Goal: Register for event/course

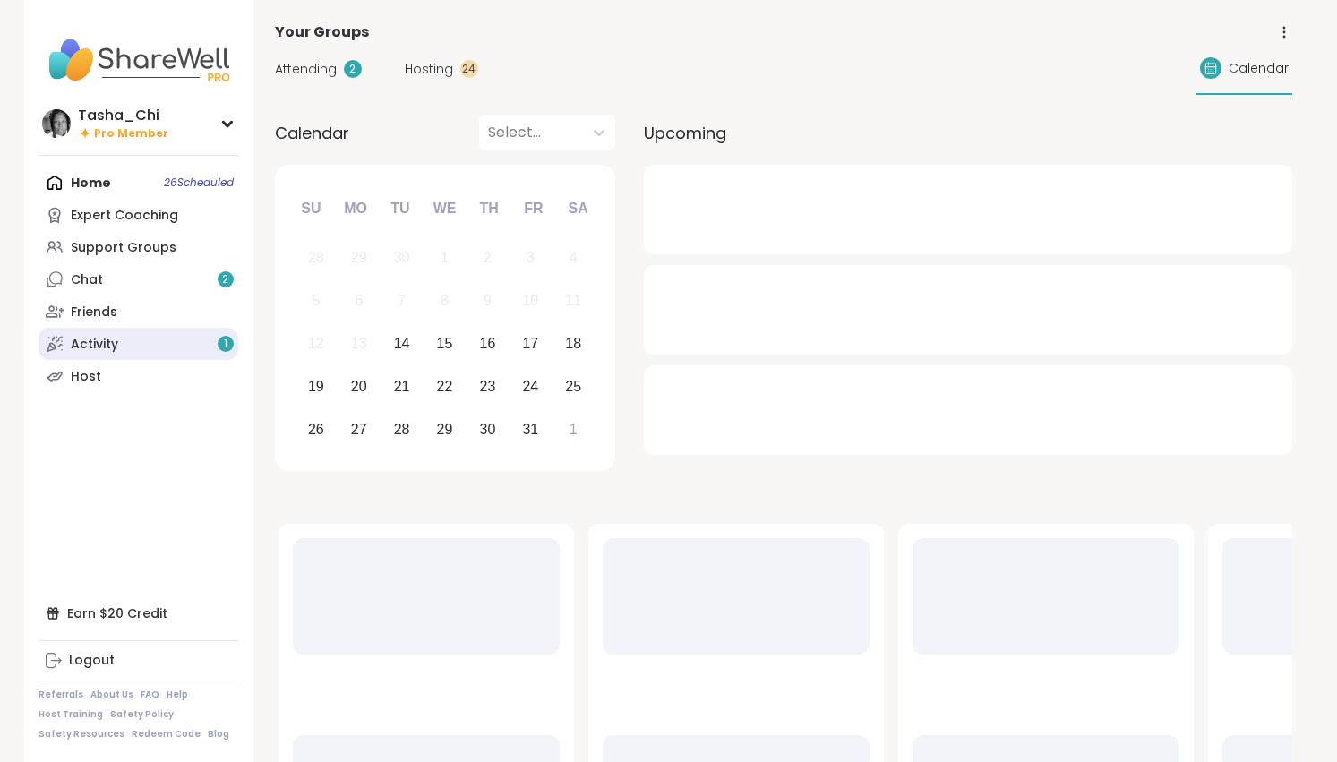
drag, startPoint x: 0, startPoint y: 0, endPoint x: 115, endPoint y: 337, distance: 355.7
click at [115, 337] on div "Activity 1" at bounding box center [94, 345] width 47 height 18
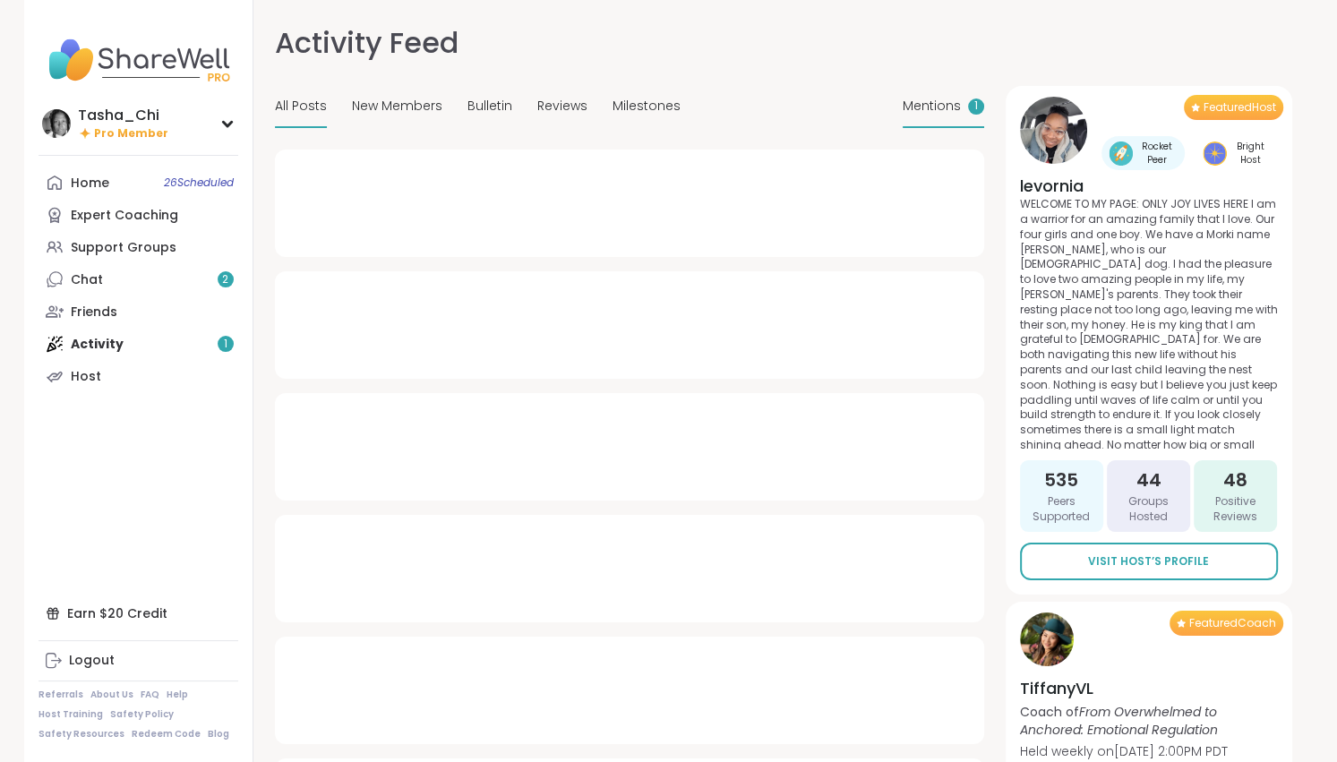
click at [943, 100] on span "Mentions" at bounding box center [932, 106] width 58 height 19
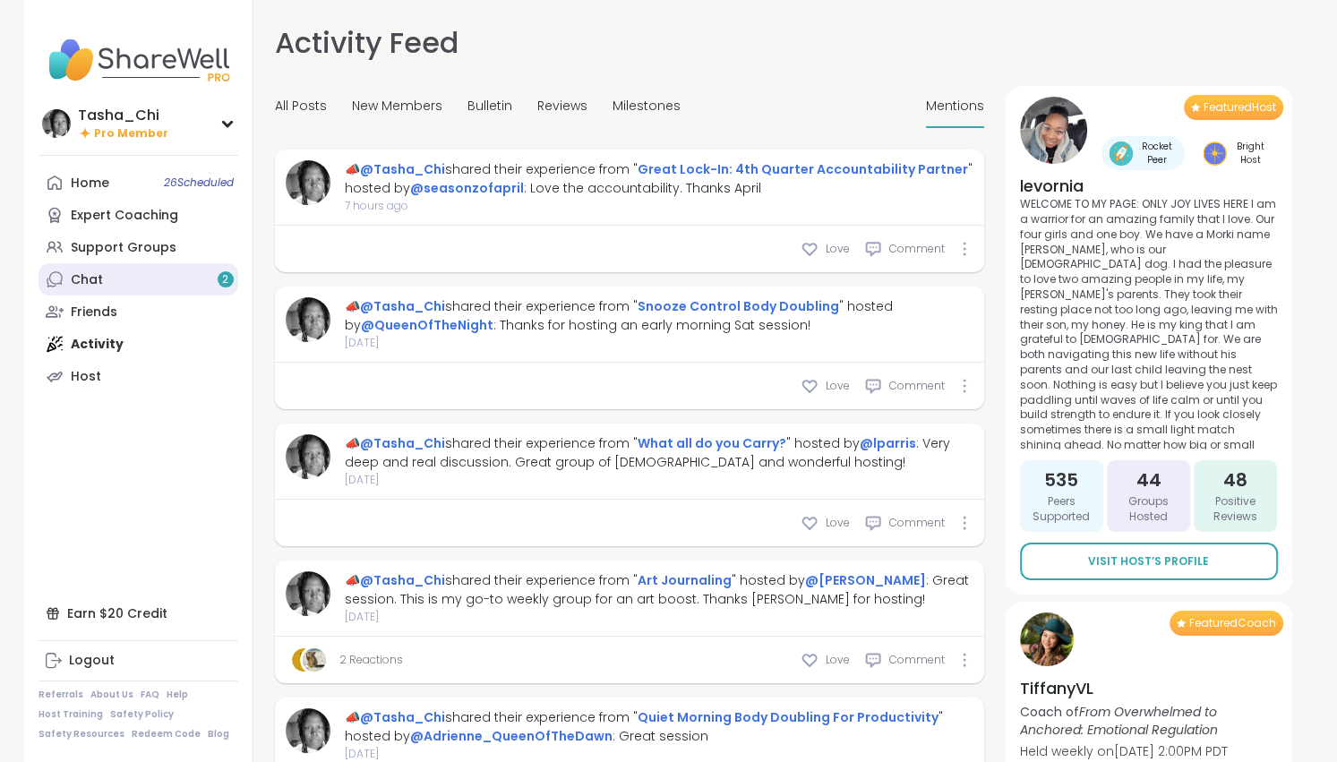
click at [116, 294] on link "Chat 2" at bounding box center [139, 279] width 200 height 32
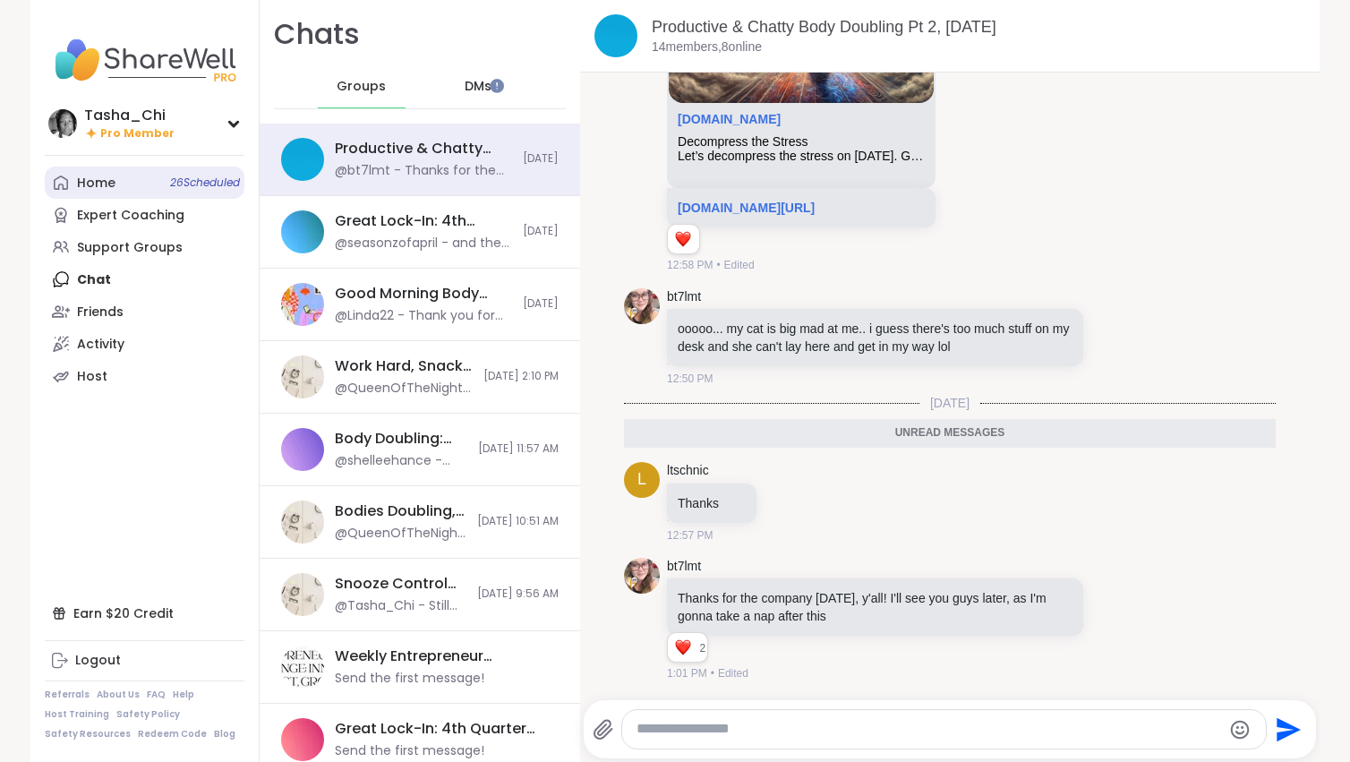
click at [115, 185] on link "Home 26 Scheduled" at bounding box center [145, 183] width 200 height 32
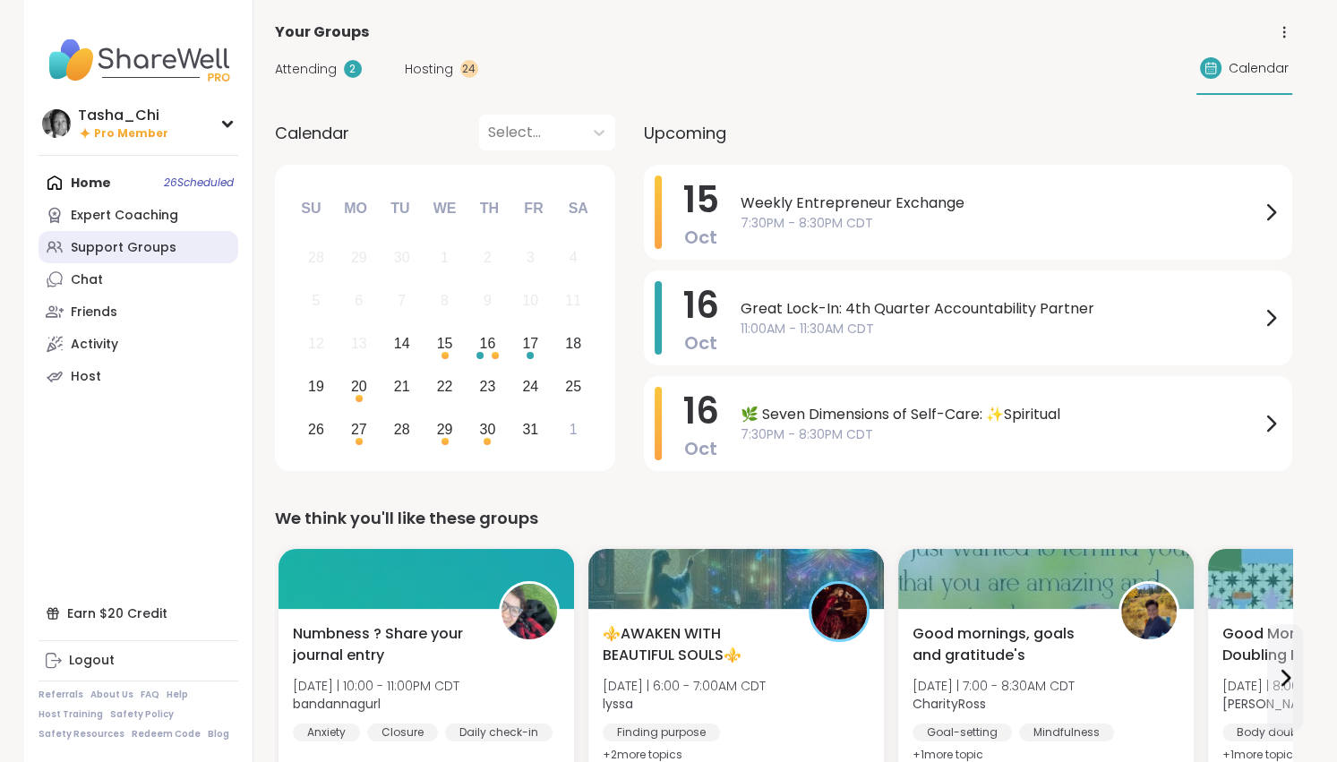
click at [143, 244] on div "Support Groups" at bounding box center [124, 248] width 106 height 18
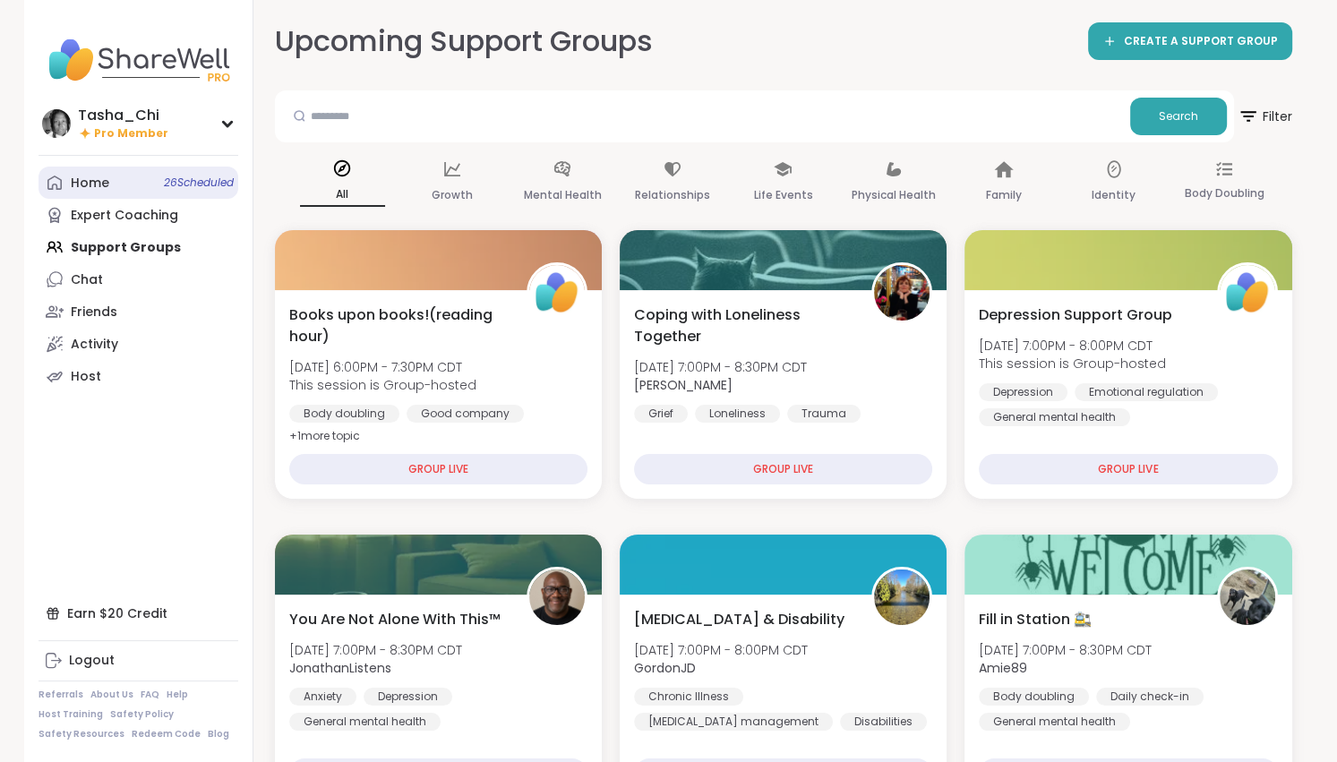
click at [159, 191] on link "Home 26 Scheduled" at bounding box center [139, 183] width 200 height 32
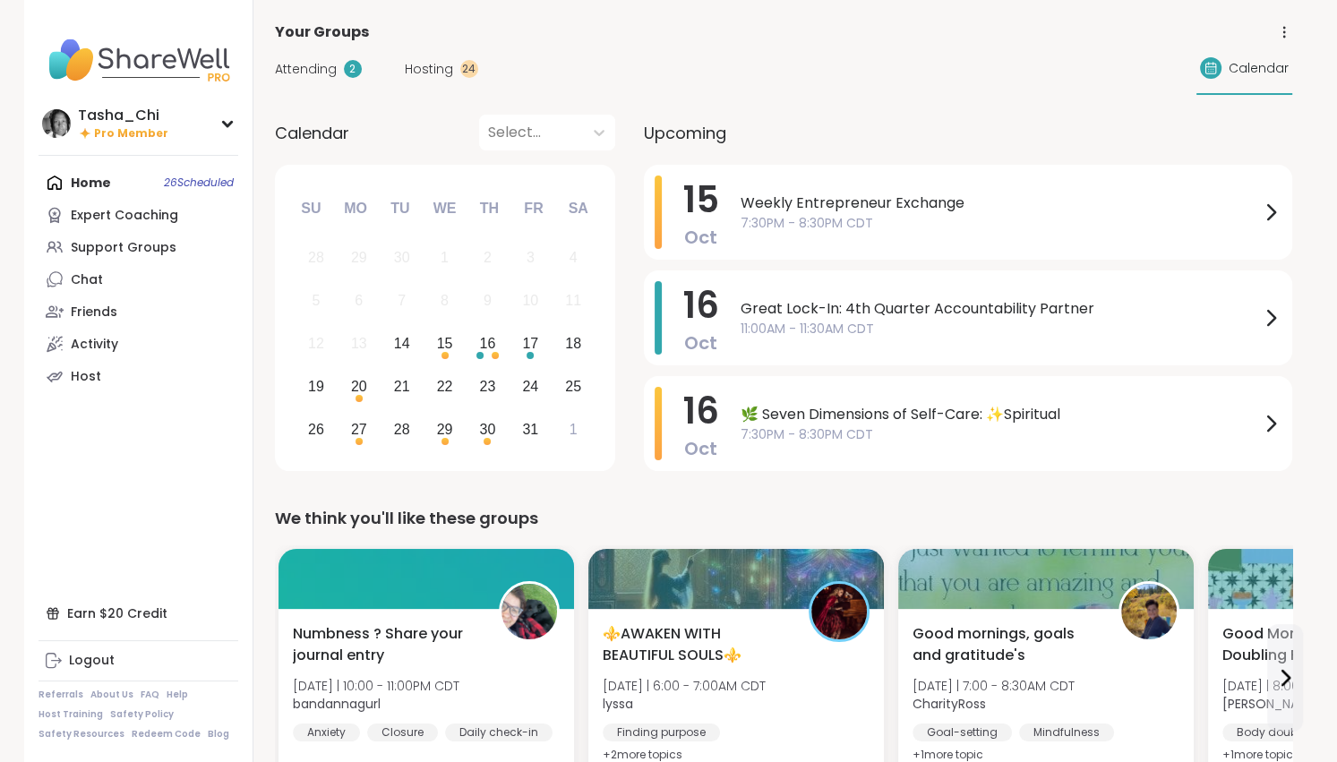
click at [435, 75] on span "Hosting" at bounding box center [429, 69] width 48 height 19
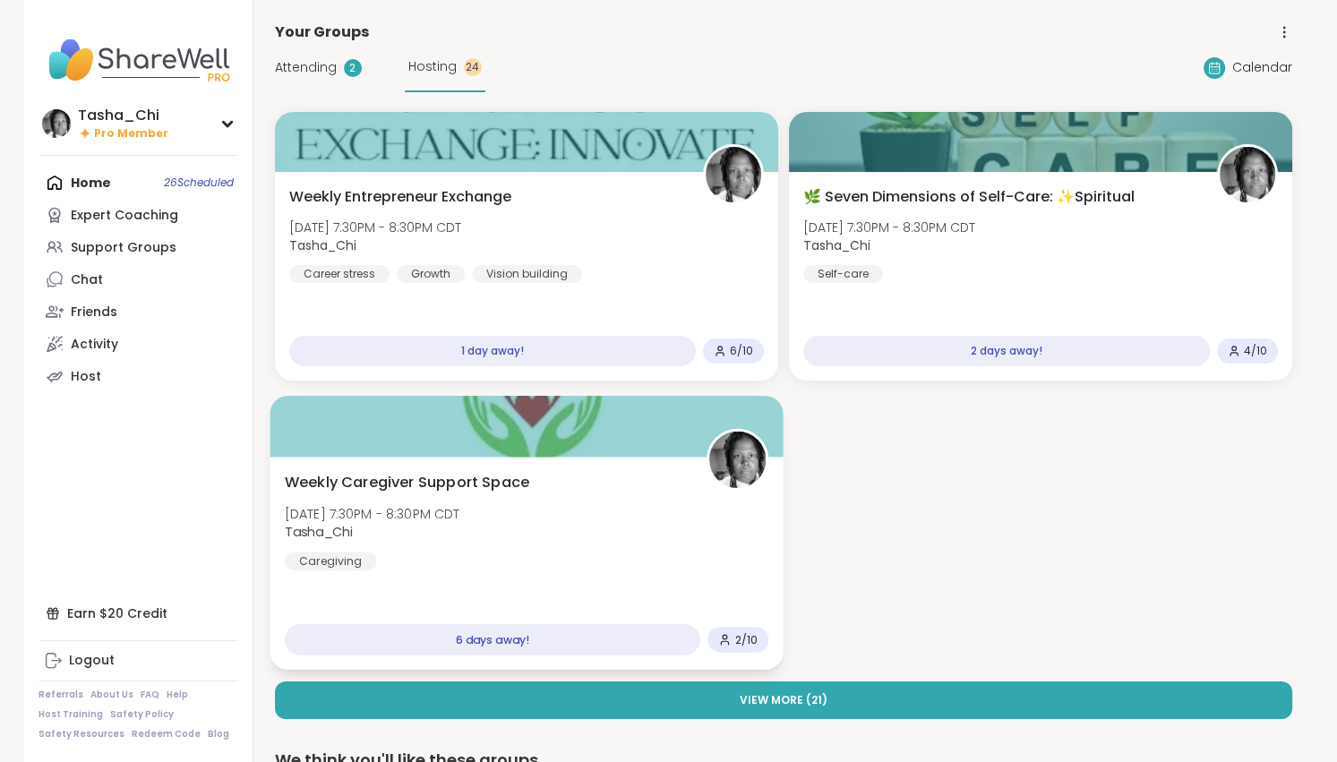
click at [716, 500] on div "Weekly Caregiver Support Space [DATE] 7:30PM - 8:30PM CDT Tasha_Chi Caregiving" at bounding box center [526, 521] width 484 height 99
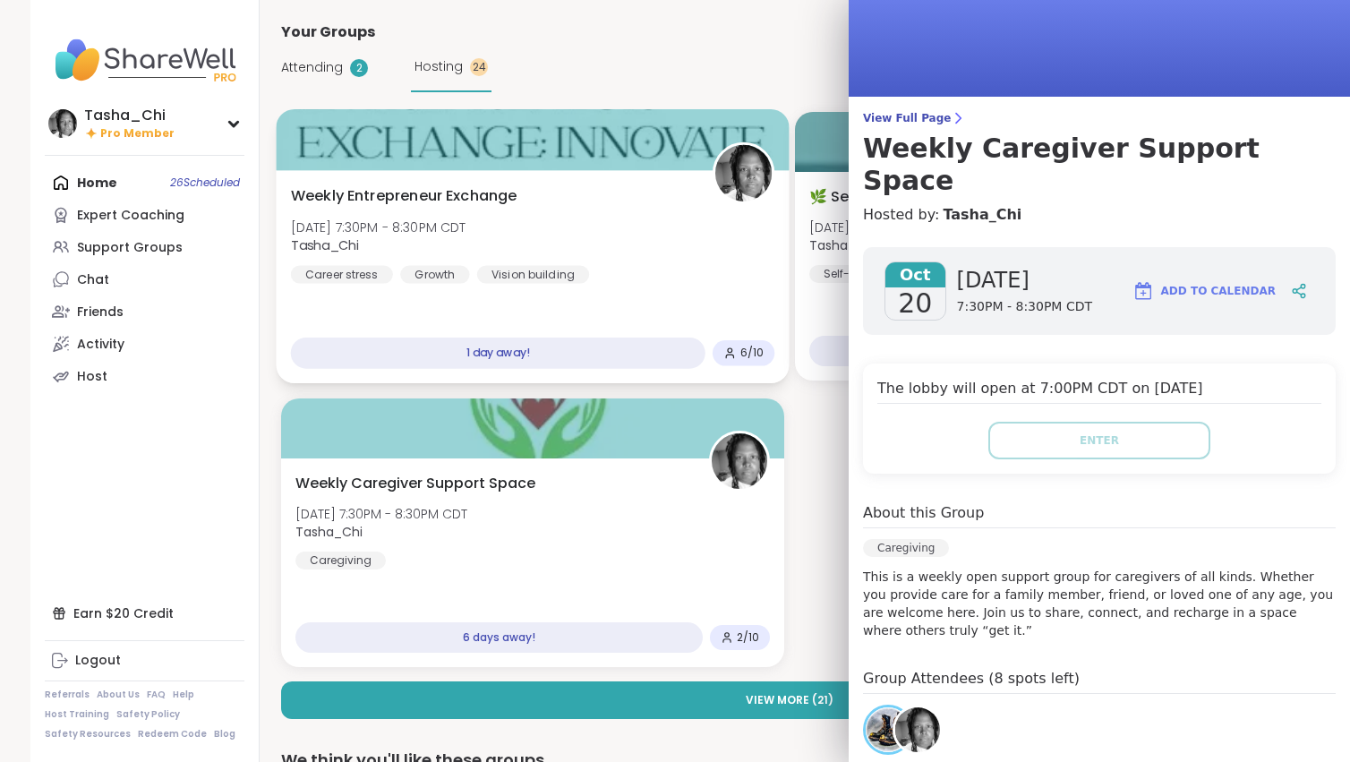
scroll to position [90, 0]
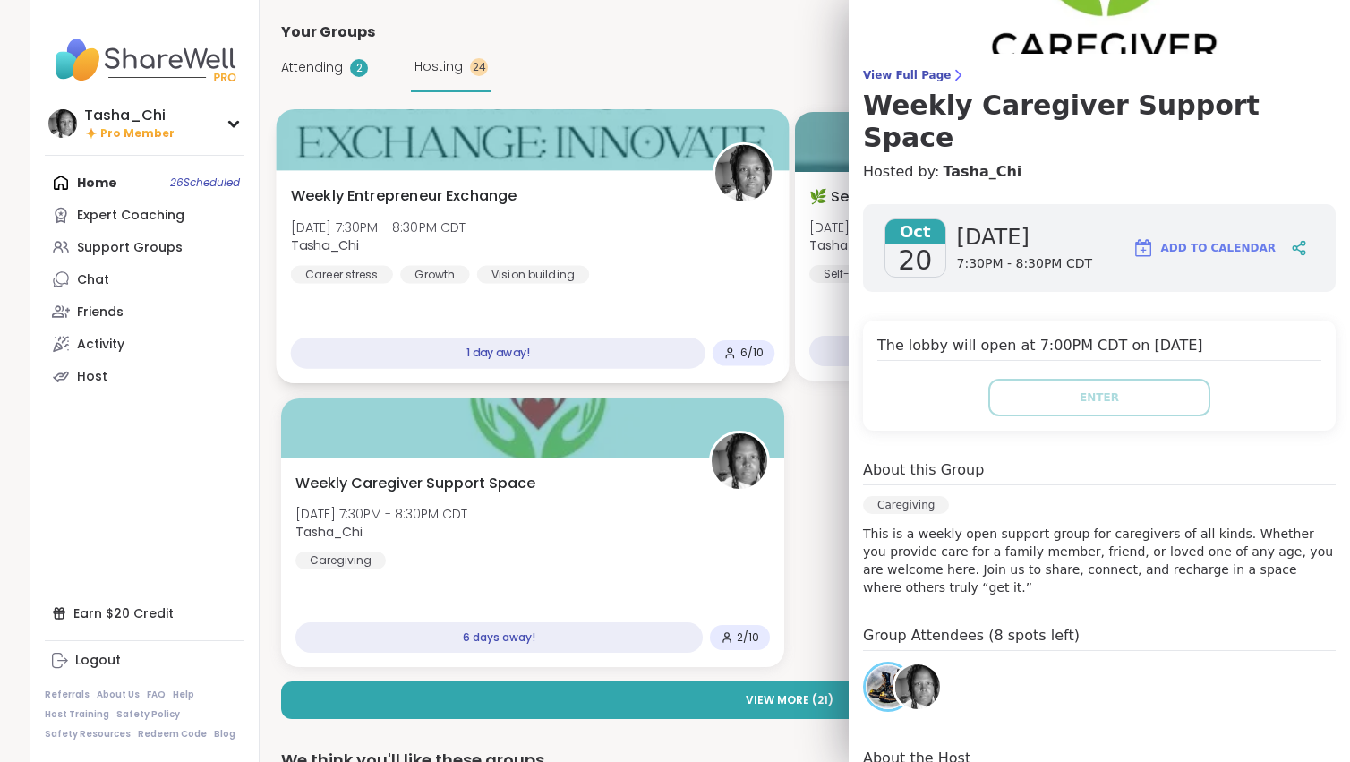
click at [681, 232] on div "Weekly Entrepreneur Exchange [DATE] 7:30PM - 8:30PM CDT Tasha_Chi Career stress…" at bounding box center [533, 234] width 484 height 99
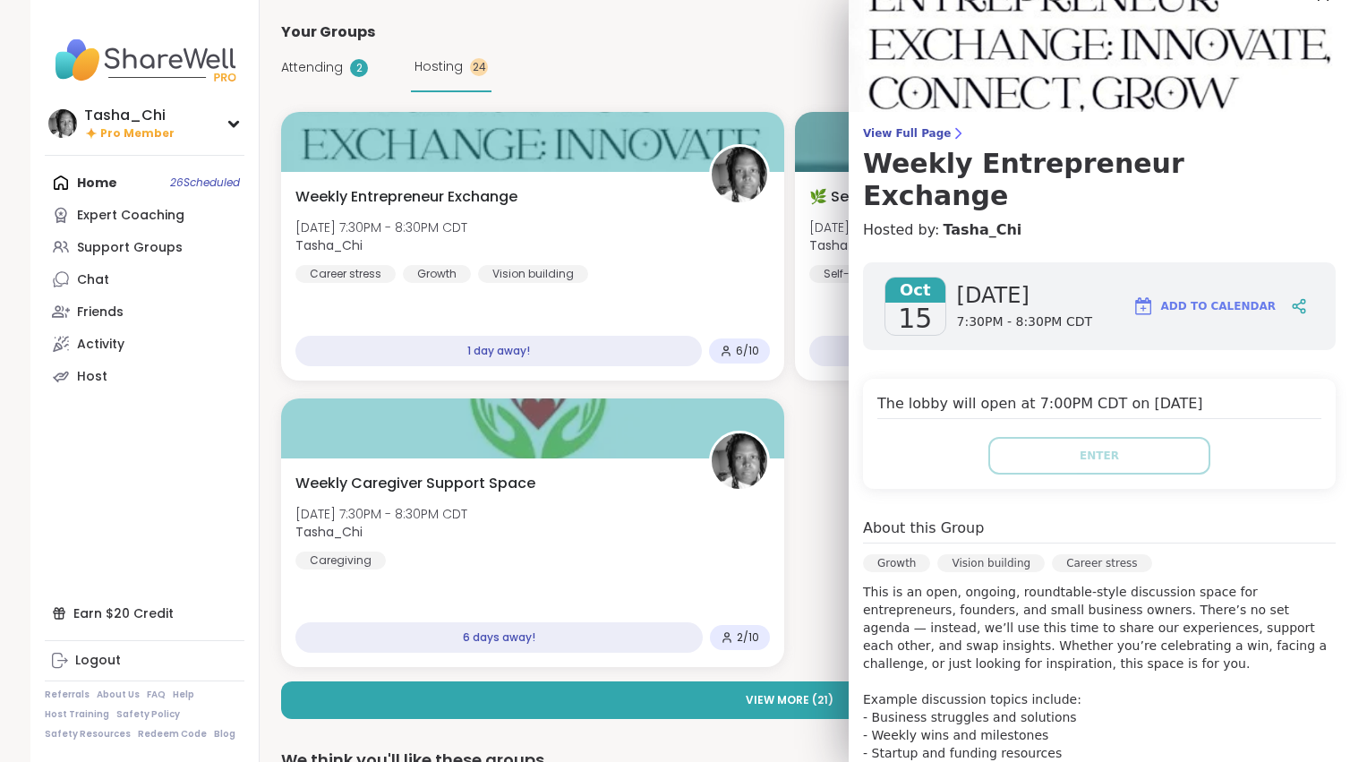
scroll to position [0, 0]
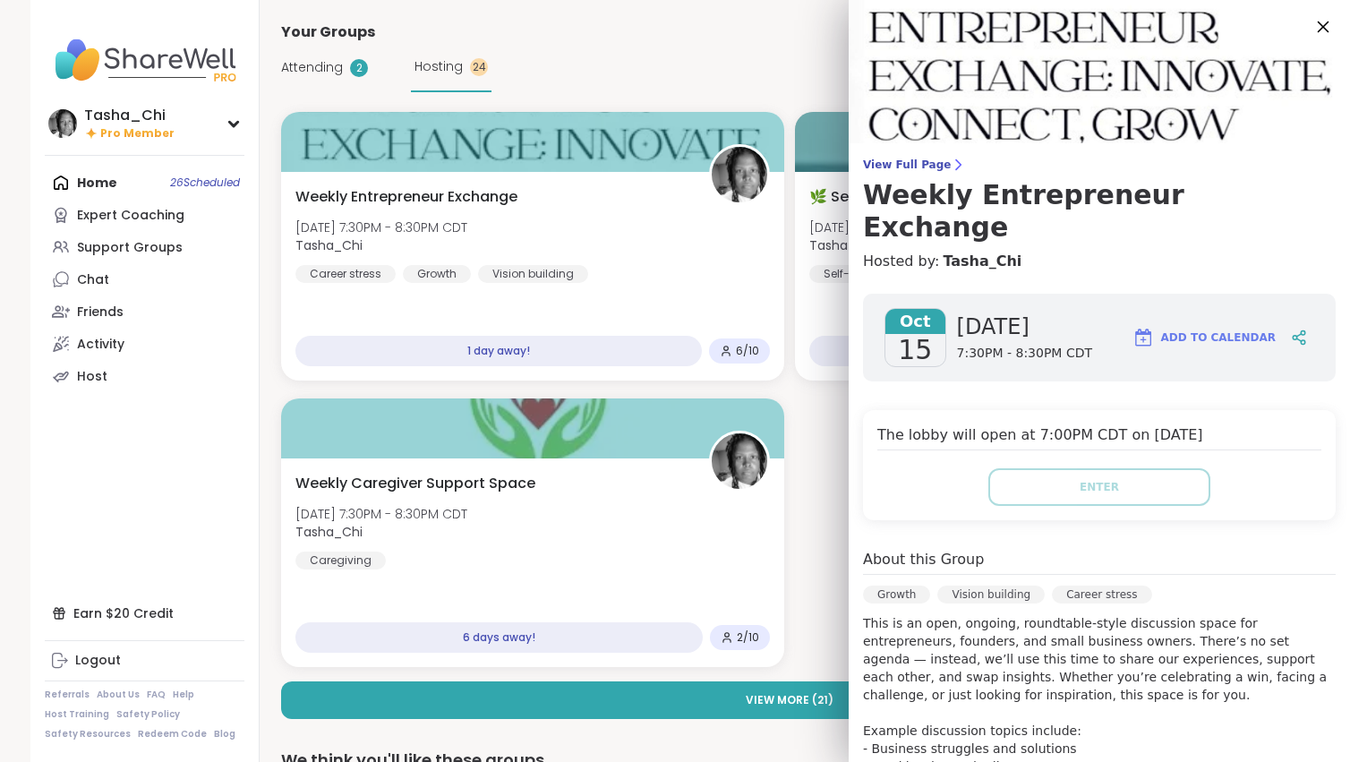
click at [1312, 28] on icon at bounding box center [1323, 26] width 22 height 22
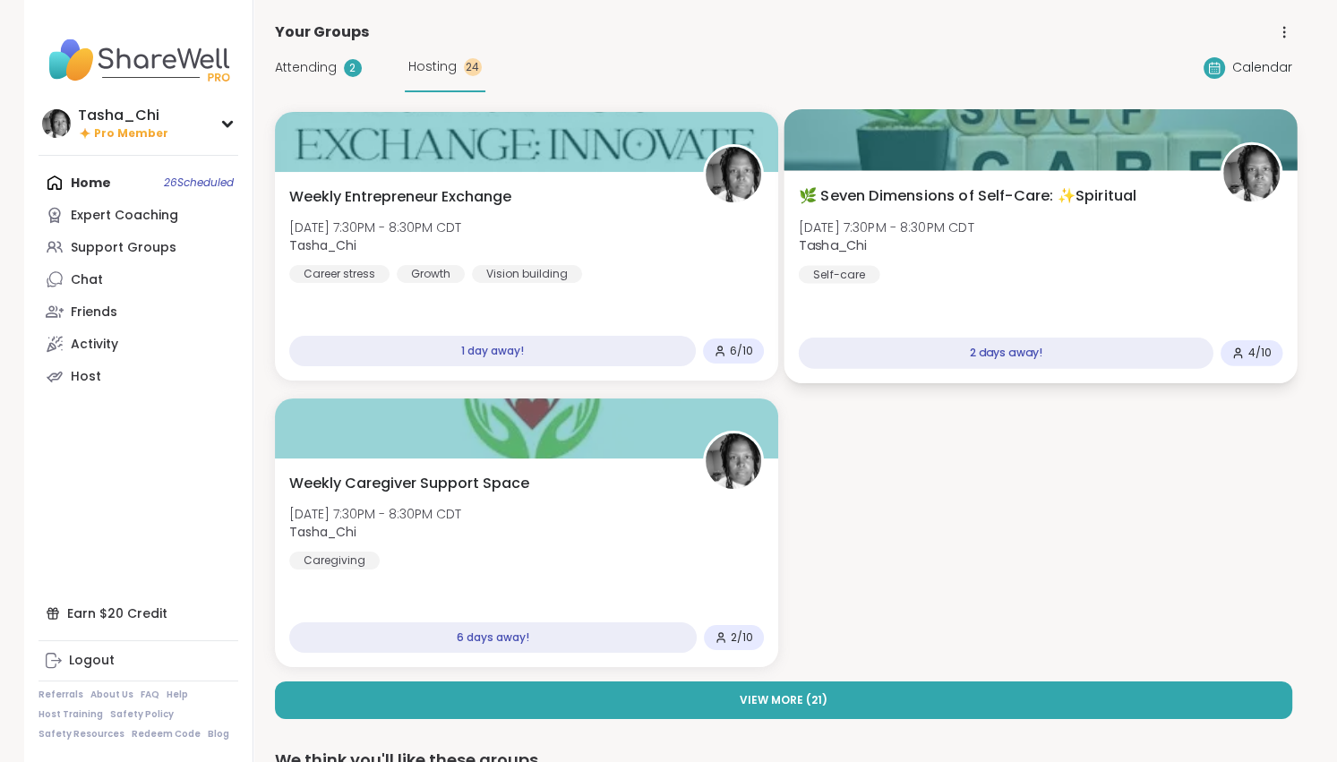
click at [1159, 244] on div "🌿 Seven Dimensions of Self-Care: ✨Spiritual [DATE] 7:30PM - 8:30PM CDT Tasha_Ch…" at bounding box center [1040, 234] width 484 height 99
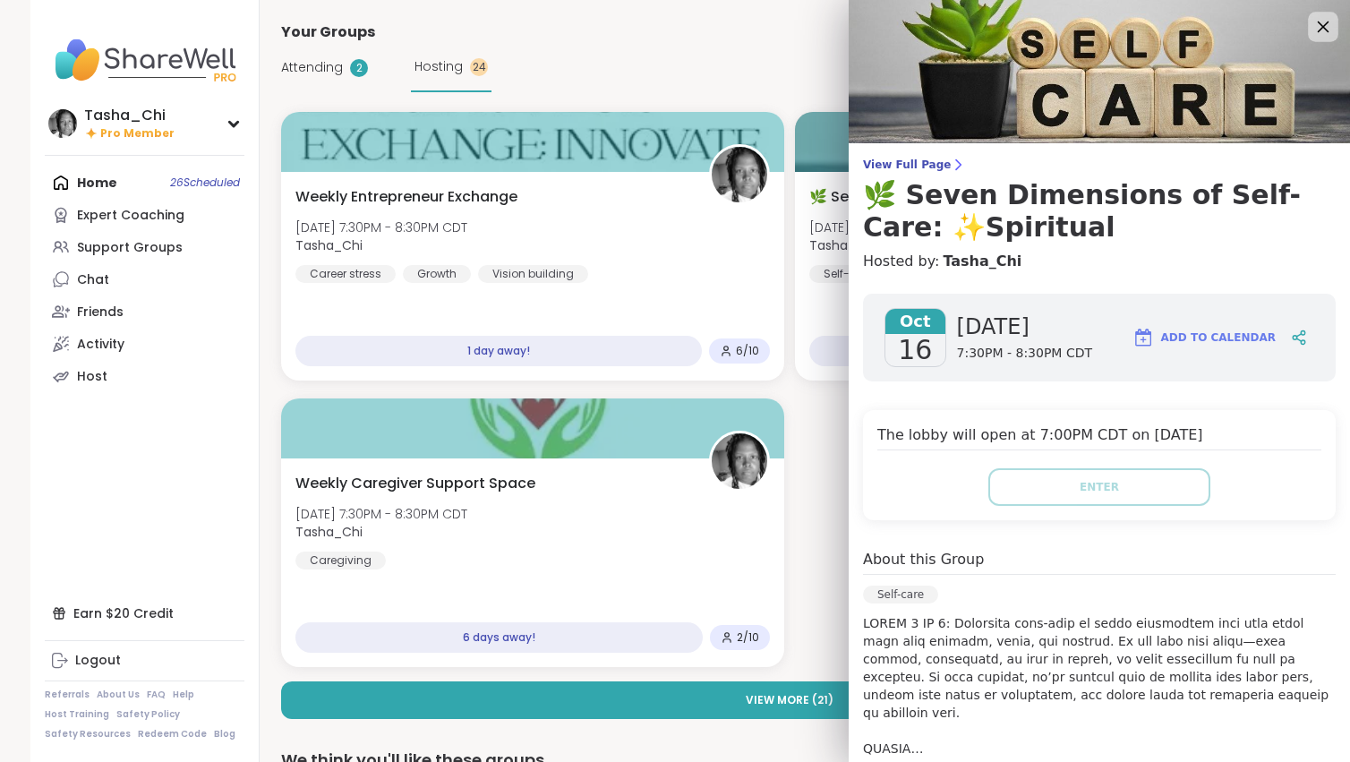
click at [1308, 39] on div at bounding box center [1323, 27] width 30 height 30
click at [97, 189] on div "Home 26 Scheduled Expert Coaching Support Groups Chat Friends Activity Host" at bounding box center [145, 280] width 200 height 226
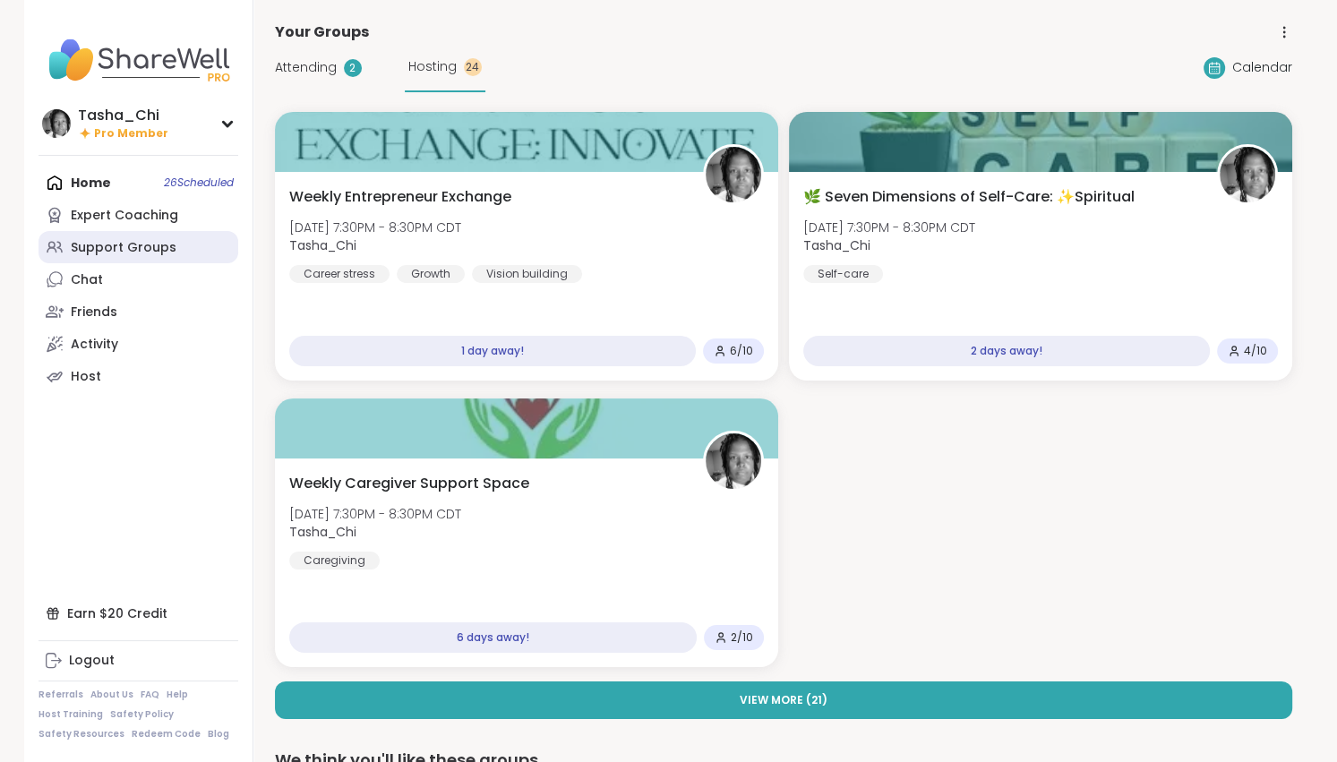
click at [89, 236] on link "Support Groups" at bounding box center [139, 247] width 200 height 32
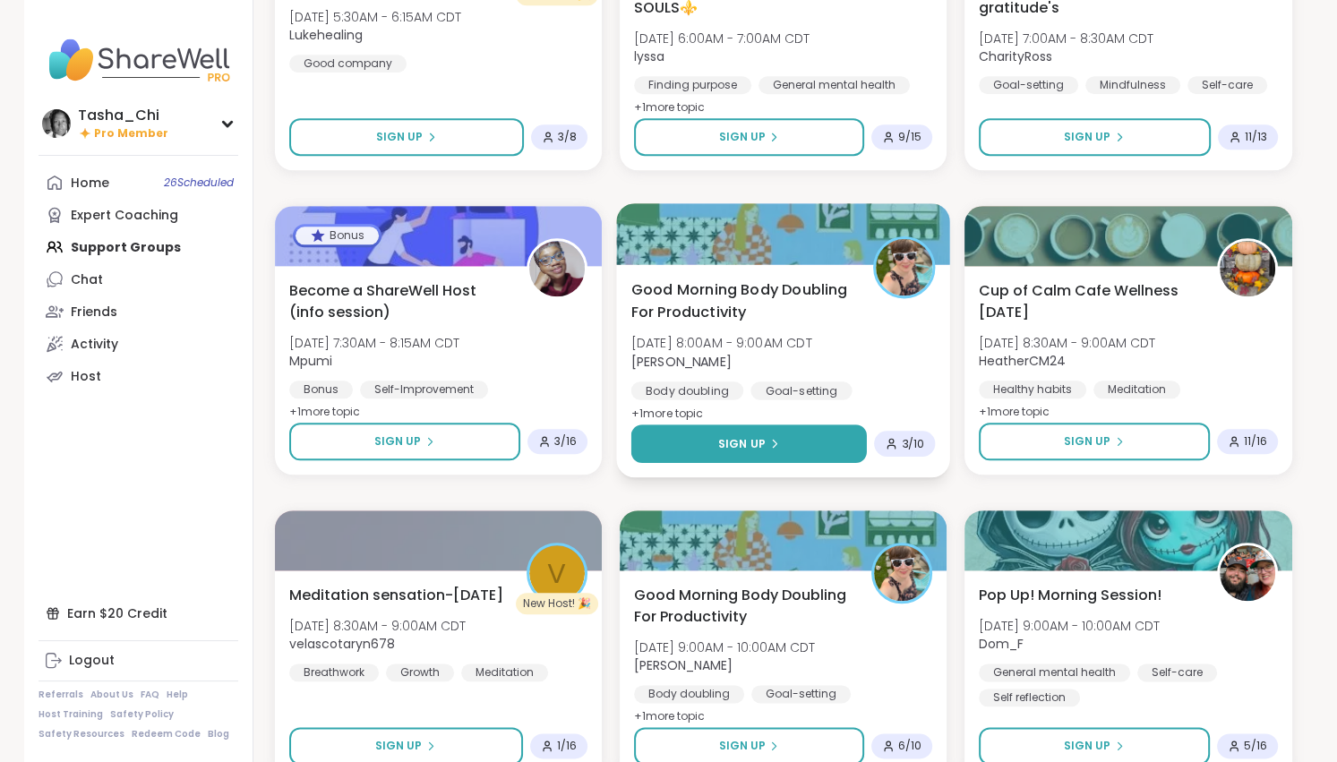
scroll to position [1881, 0]
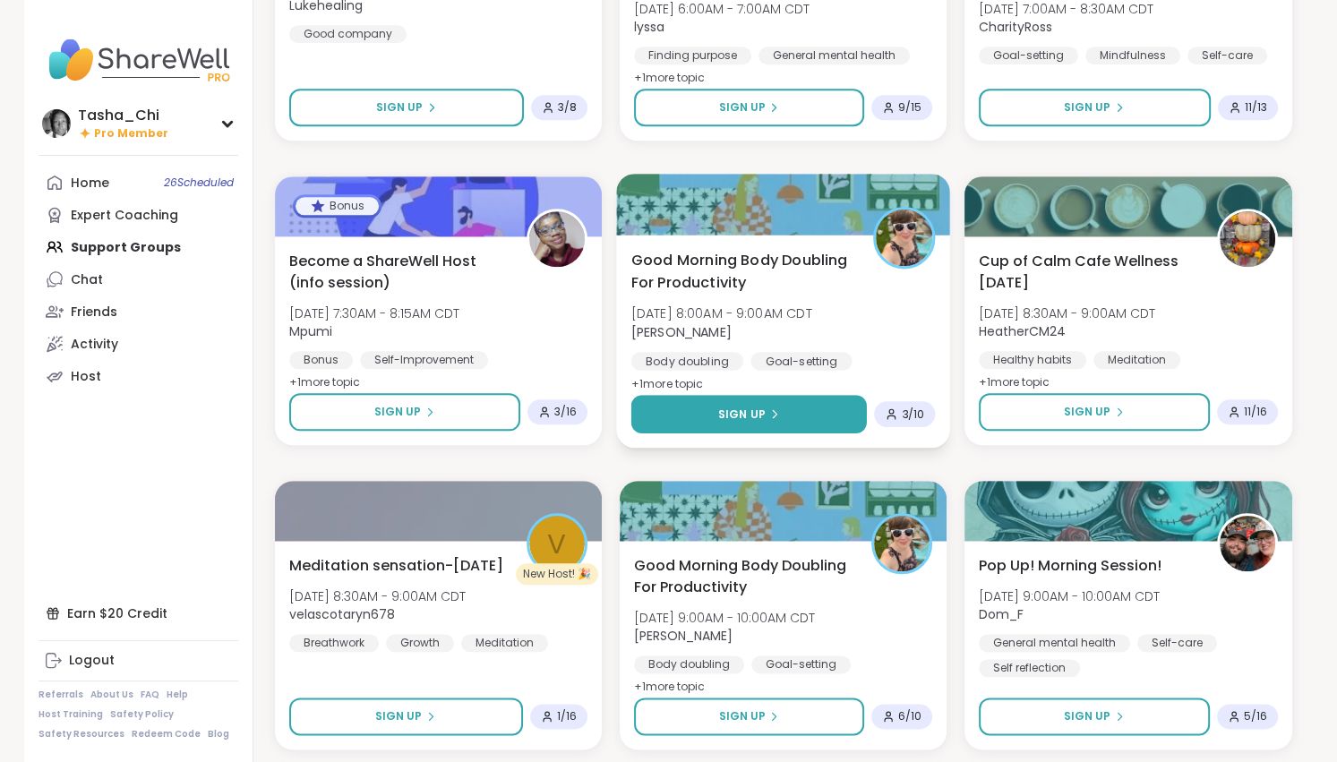
click at [734, 418] on span "Sign Up" at bounding box center [741, 414] width 47 height 16
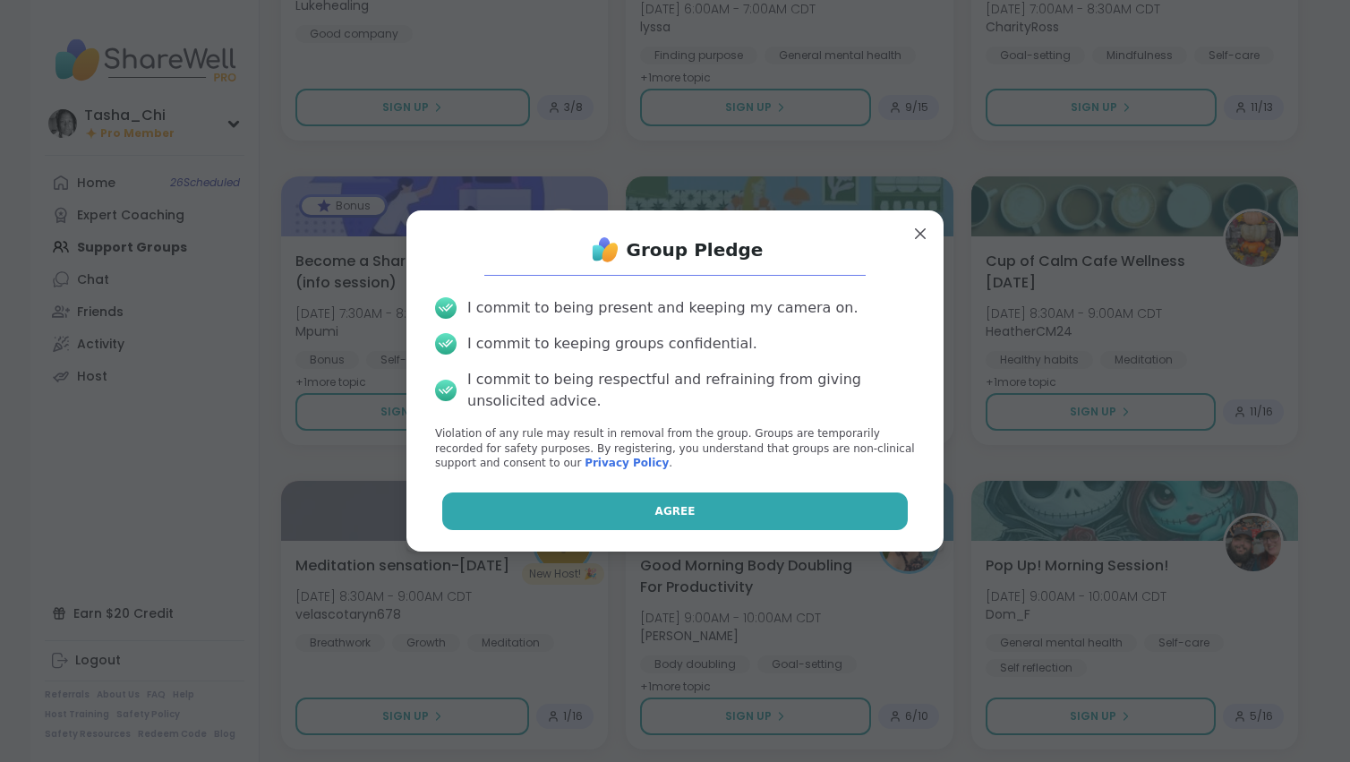
click at [609, 522] on button "Agree" at bounding box center [675, 512] width 467 height 38
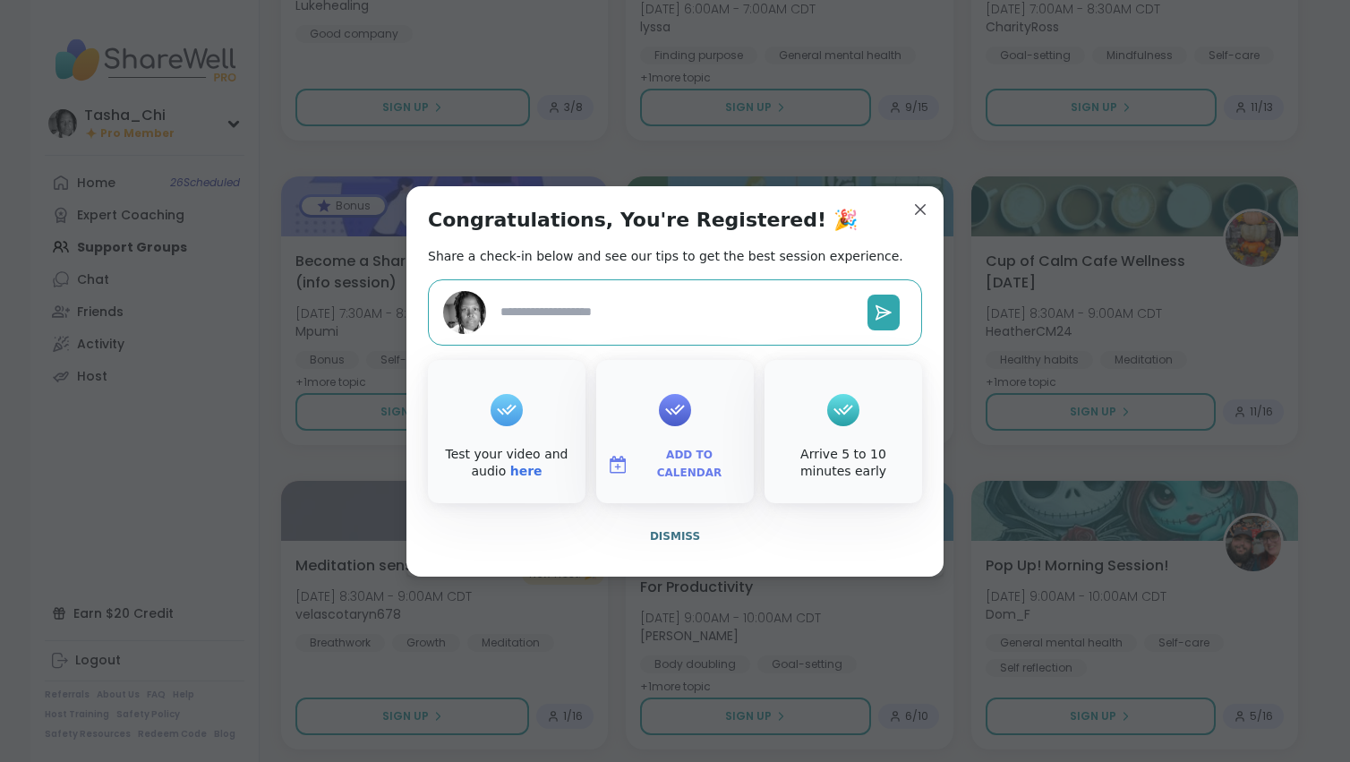
click at [690, 464] on span "Add to Calendar" at bounding box center [689, 464] width 107 height 35
type textarea "*"
click at [664, 296] on button "Google Calendar" at bounding box center [675, 301] width 136 height 39
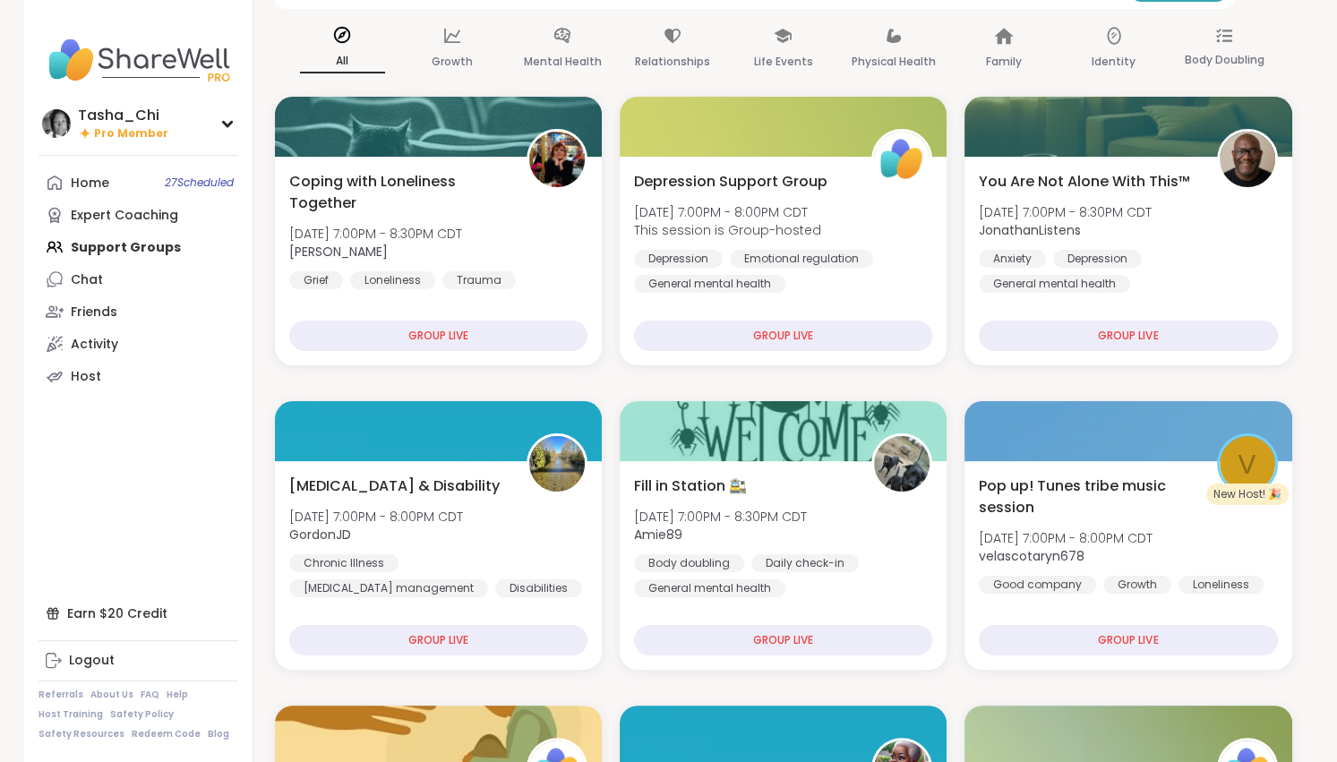
scroll to position [0, 0]
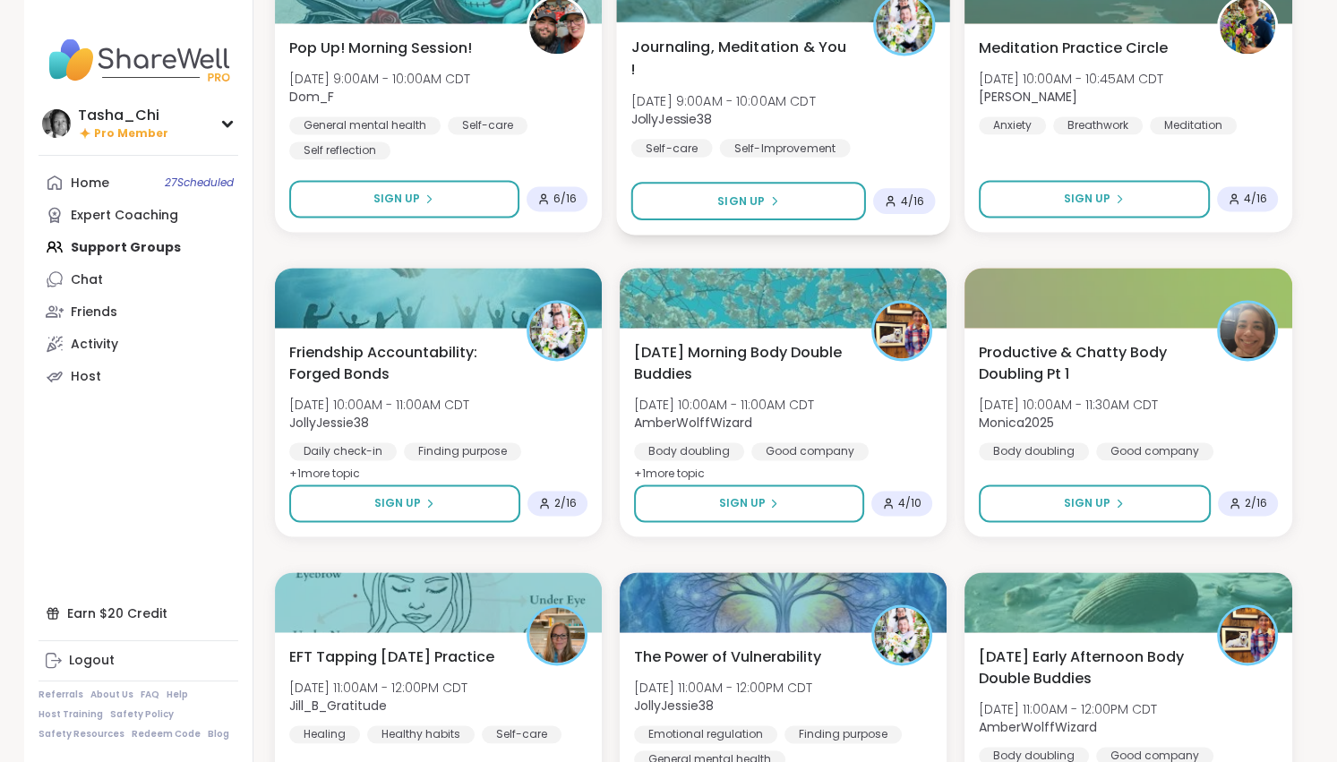
scroll to position [2418, 0]
